Goal: Check status: Check status

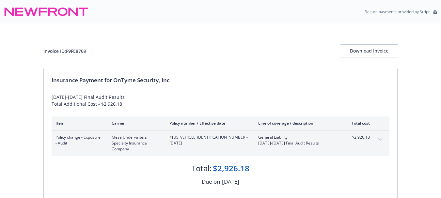
click at [268, 46] on div "Invoice ID: F9FE8769 Download Invoice" at bounding box center [220, 50] width 354 height 13
